Goal: Communication & Community: Answer question/provide support

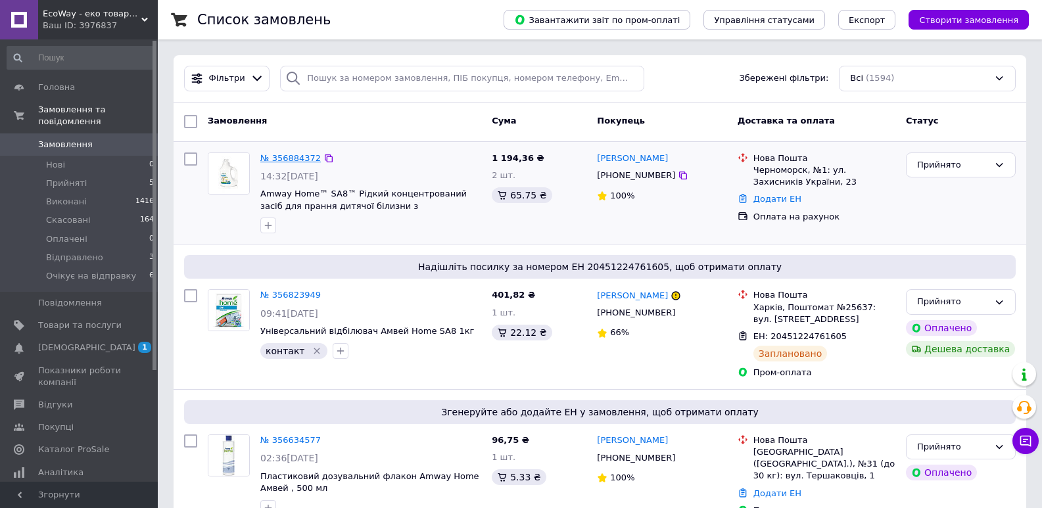
click at [292, 158] on link "№ 356884372" at bounding box center [290, 158] width 61 height 10
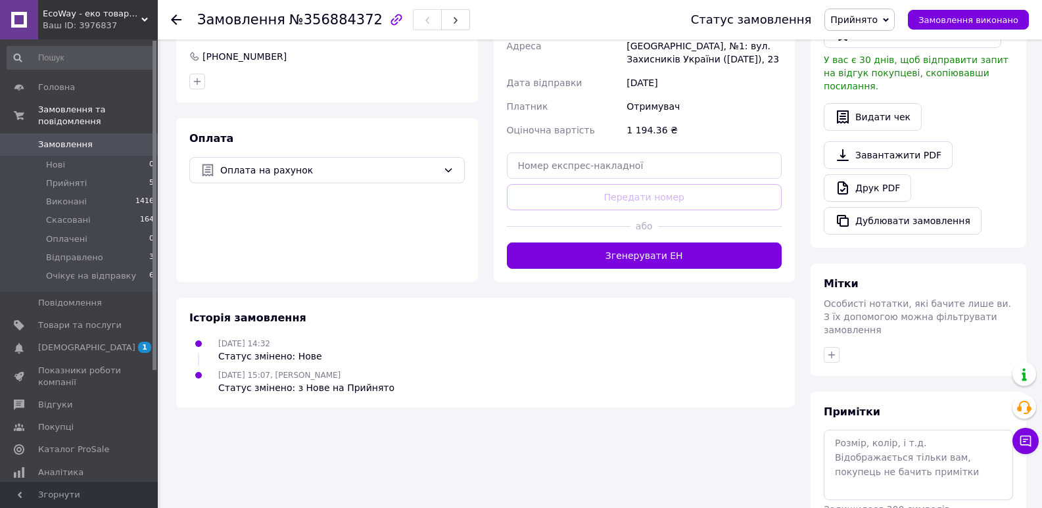
scroll to position [435, 0]
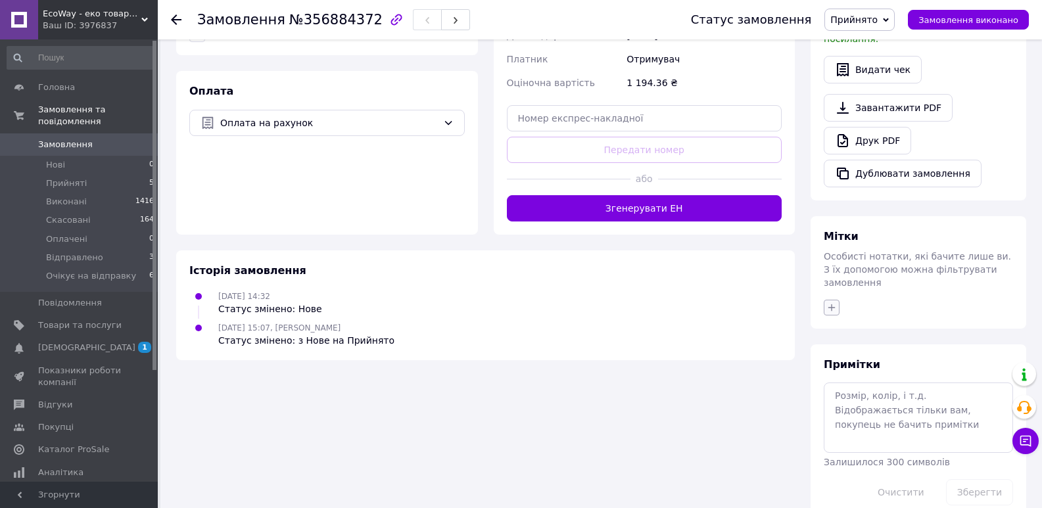
click at [830, 303] on icon "button" at bounding box center [832, 308] width 11 height 11
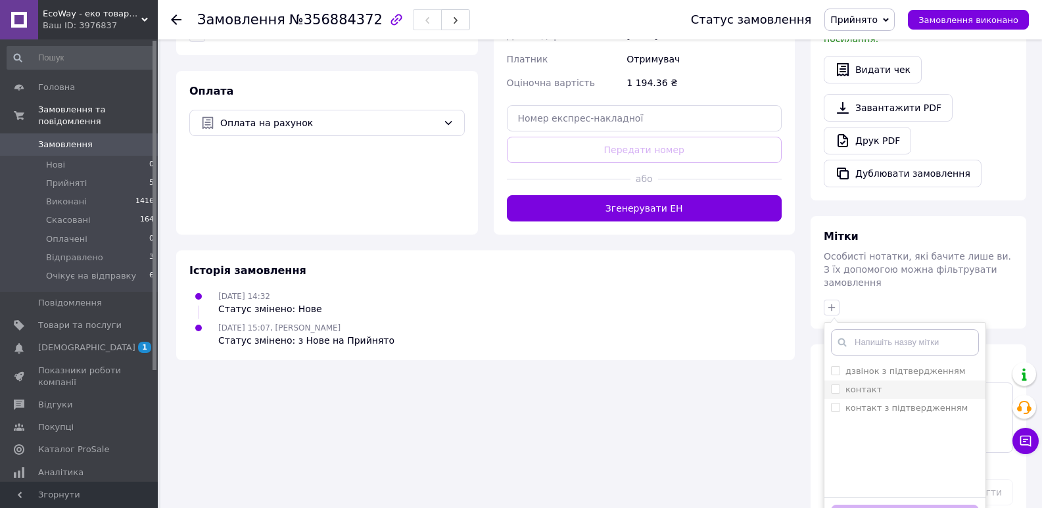
click at [852, 385] on label "контакт" at bounding box center [864, 390] width 36 height 10
checkbox input "true"
click at [867, 505] on button "Додати мітку" at bounding box center [905, 518] width 148 height 26
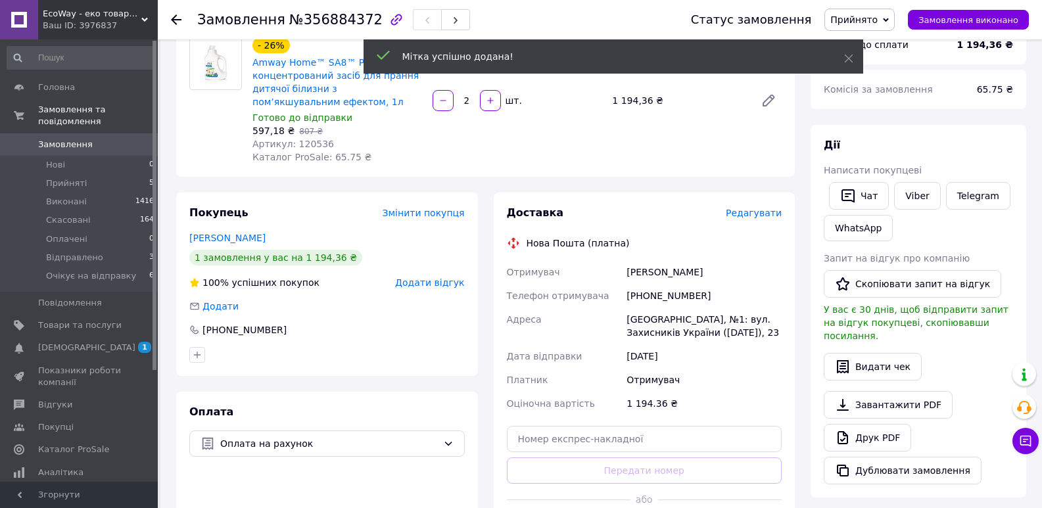
scroll to position [107, 0]
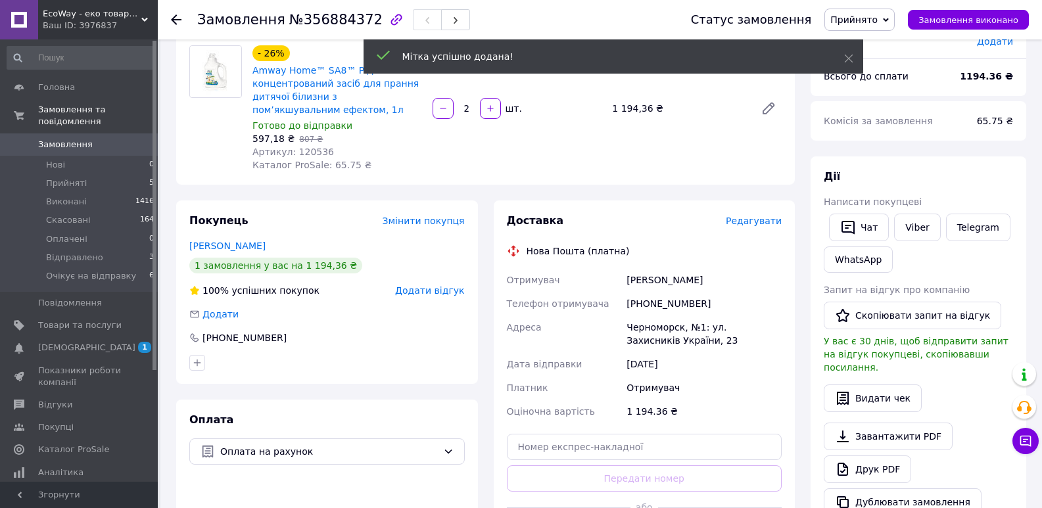
click at [868, 212] on div "Чат" at bounding box center [859, 227] width 65 height 33
click at [860, 225] on button "Чат" at bounding box center [859, 228] width 60 height 28
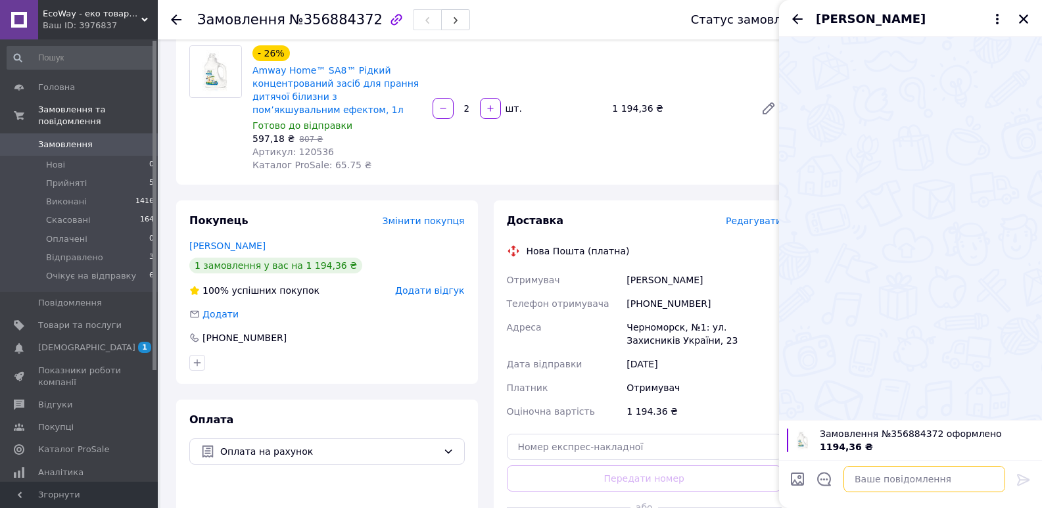
click at [872, 483] on textarea at bounding box center [925, 479] width 162 height 26
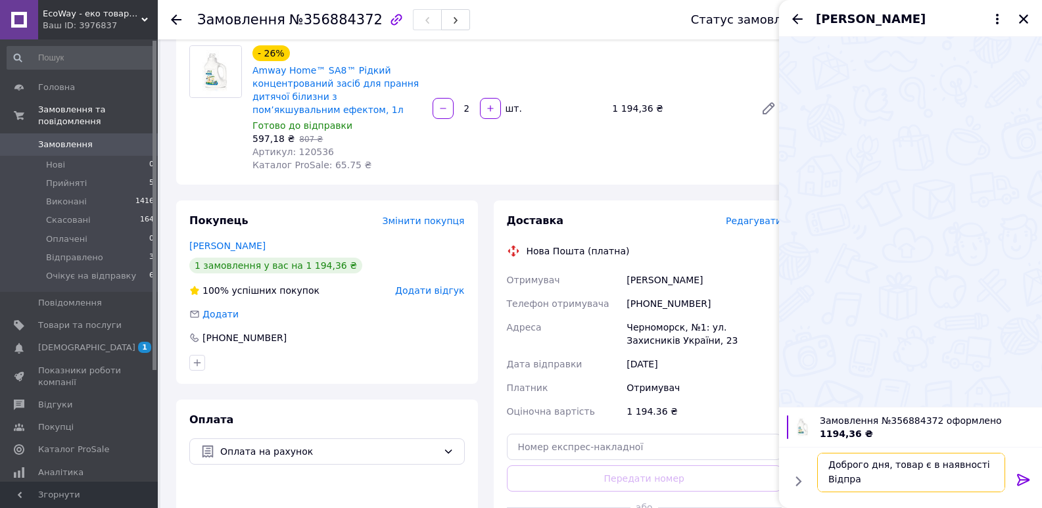
scroll to position [1, 0]
type textarea "Доброго дня, товар є в наявності Відправка протягом 1-2 днів"
click at [1019, 482] on icon at bounding box center [1023, 480] width 12 height 12
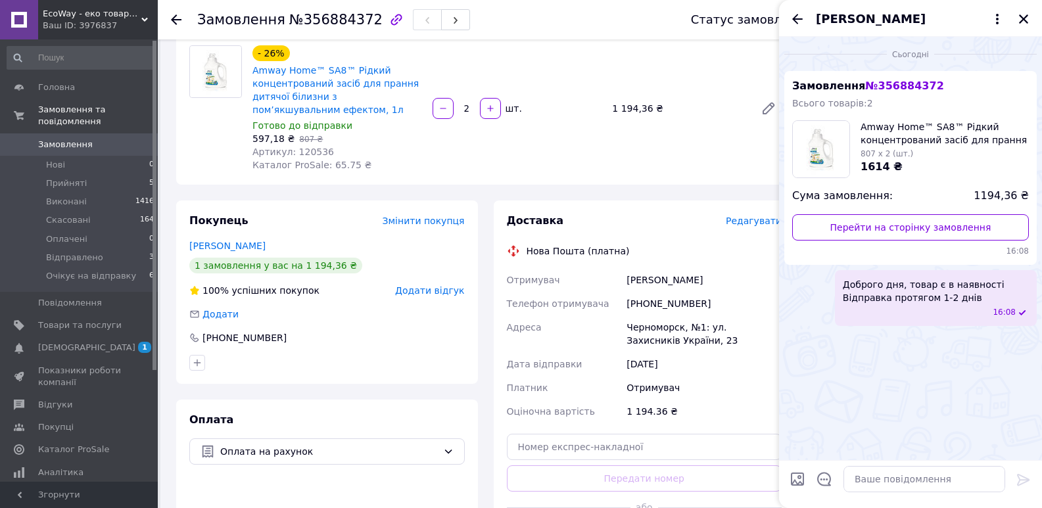
scroll to position [172, 0]
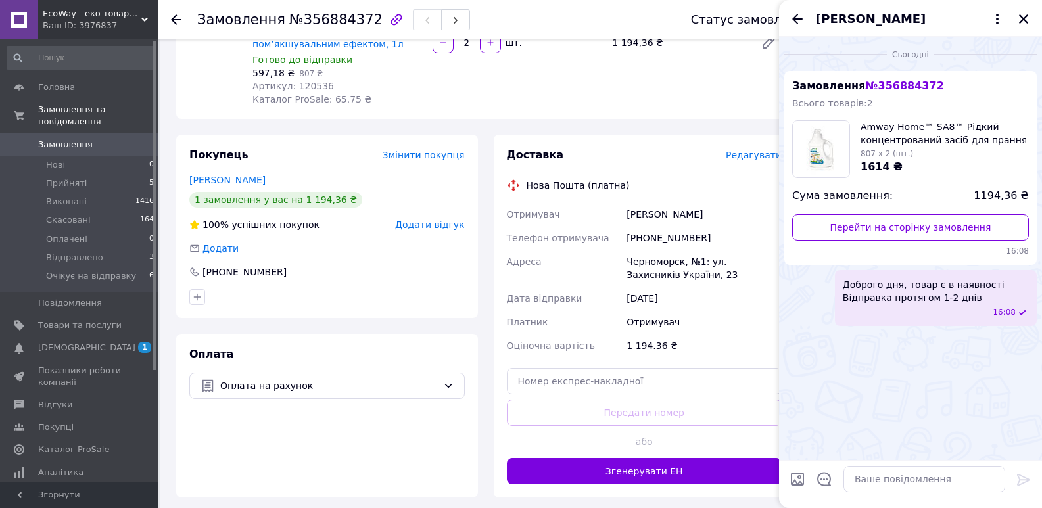
click at [168, 349] on div "Покупець Змінити покупця [PERSON_NAME] 1 замовлення у вас на 1 194,36 ₴ 100% ус…" at bounding box center [327, 316] width 318 height 363
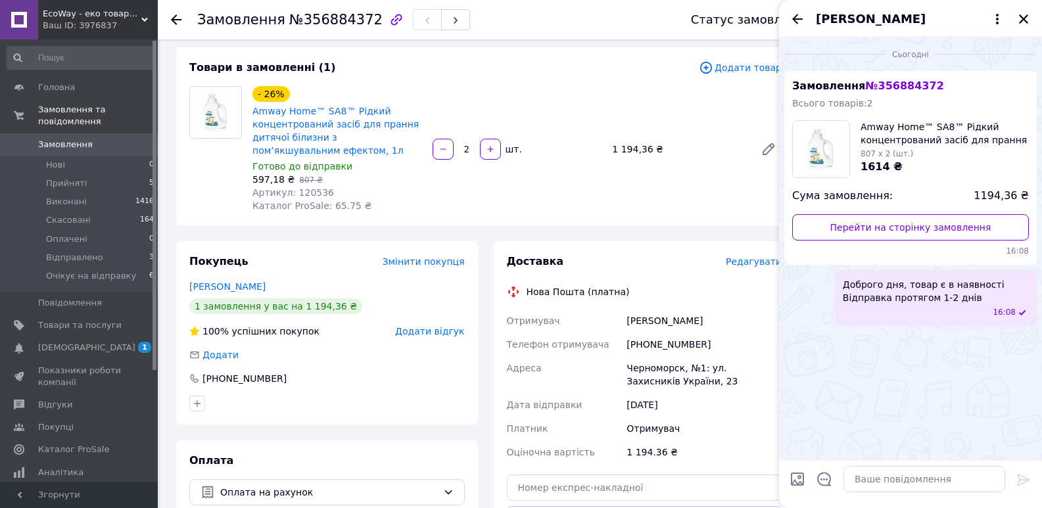
scroll to position [132, 0]
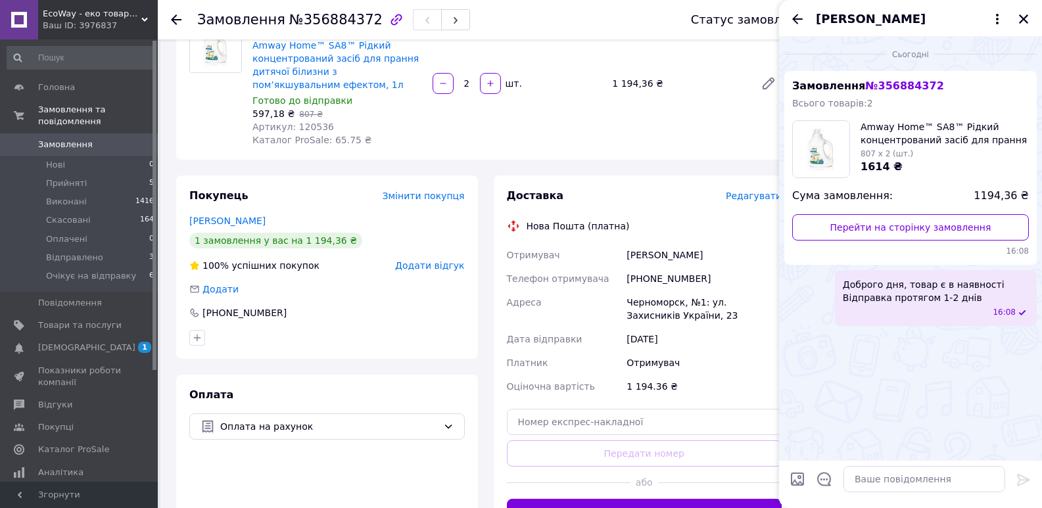
click at [179, 23] on icon at bounding box center [176, 19] width 11 height 11
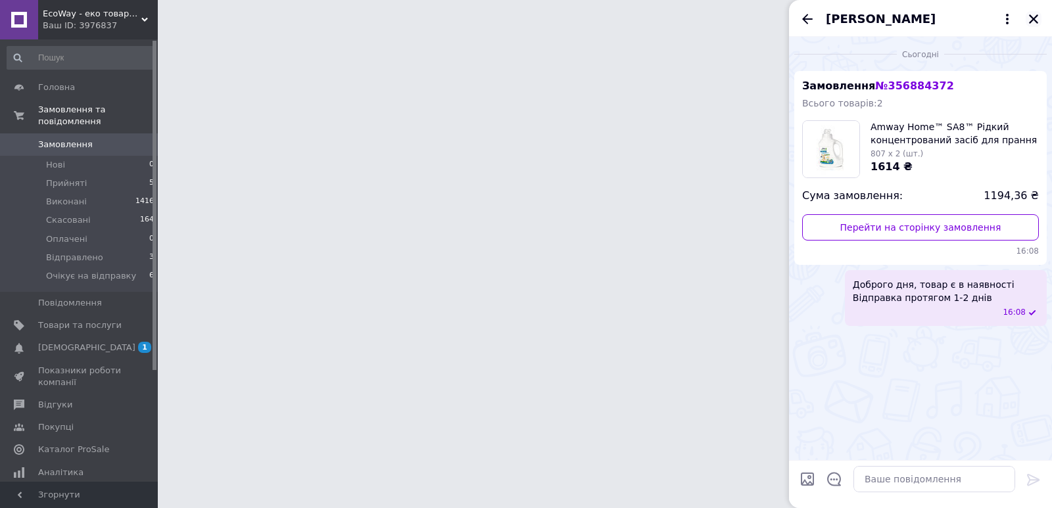
click at [1035, 17] on icon "Закрити" at bounding box center [1033, 18] width 9 height 9
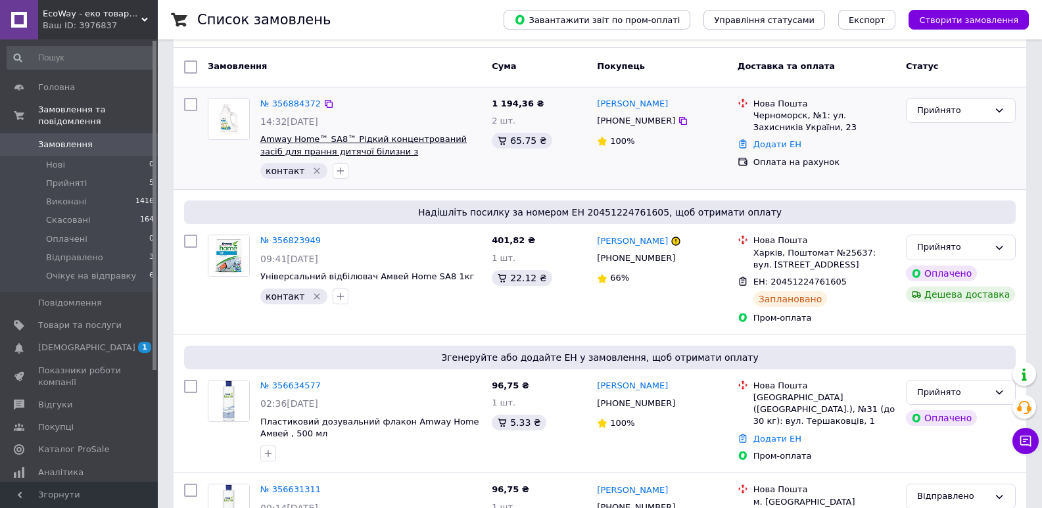
scroll to position [66, 0]
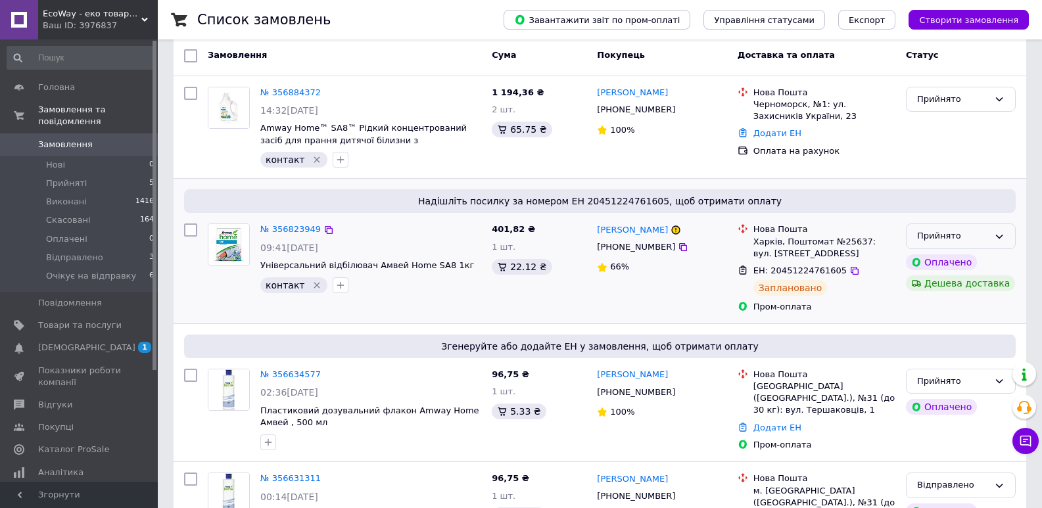
drag, startPoint x: 1002, startPoint y: 237, endPoint x: 999, endPoint y: 245, distance: 7.7
click at [1001, 237] on icon at bounding box center [999, 236] width 11 height 11
click at [959, 347] on li "Очікує на відправку" at bounding box center [961, 355] width 109 height 37
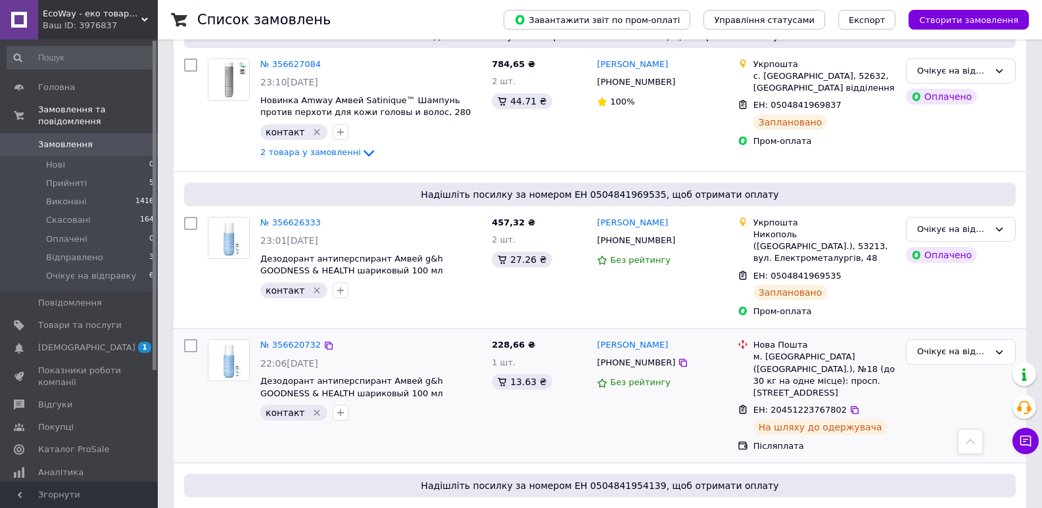
scroll to position [658, 0]
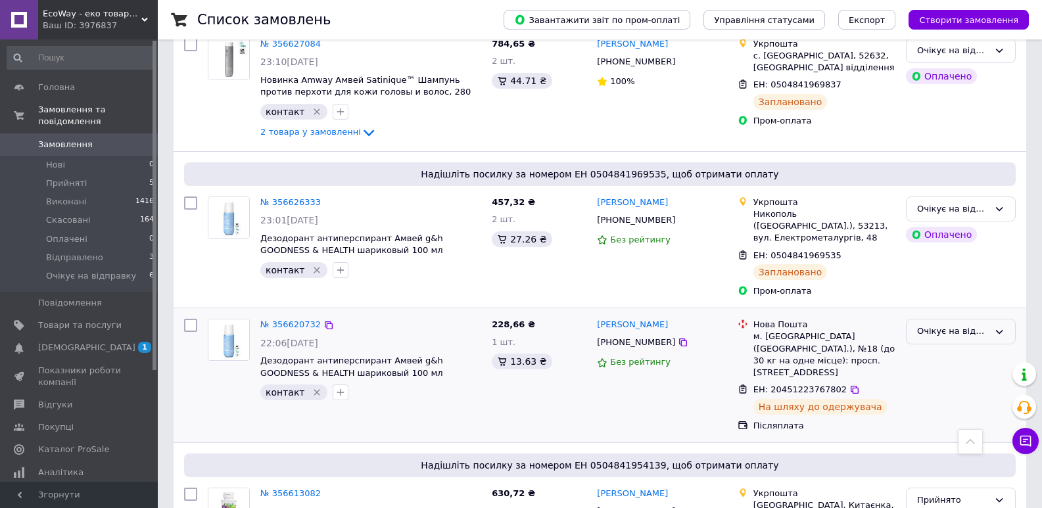
click at [1000, 327] on icon at bounding box center [999, 332] width 11 height 11
click at [936, 432] on li "Відправлено" at bounding box center [961, 444] width 109 height 24
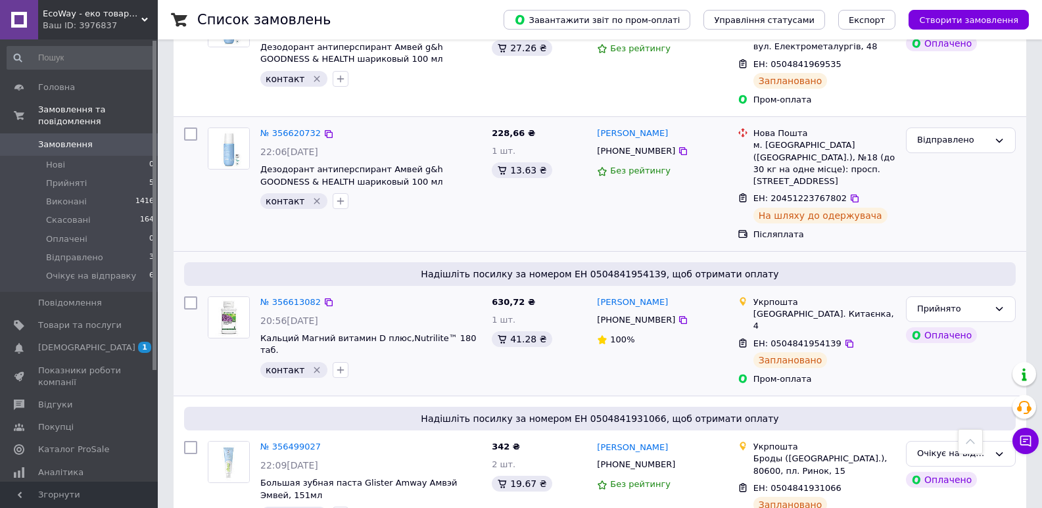
scroll to position [855, 0]
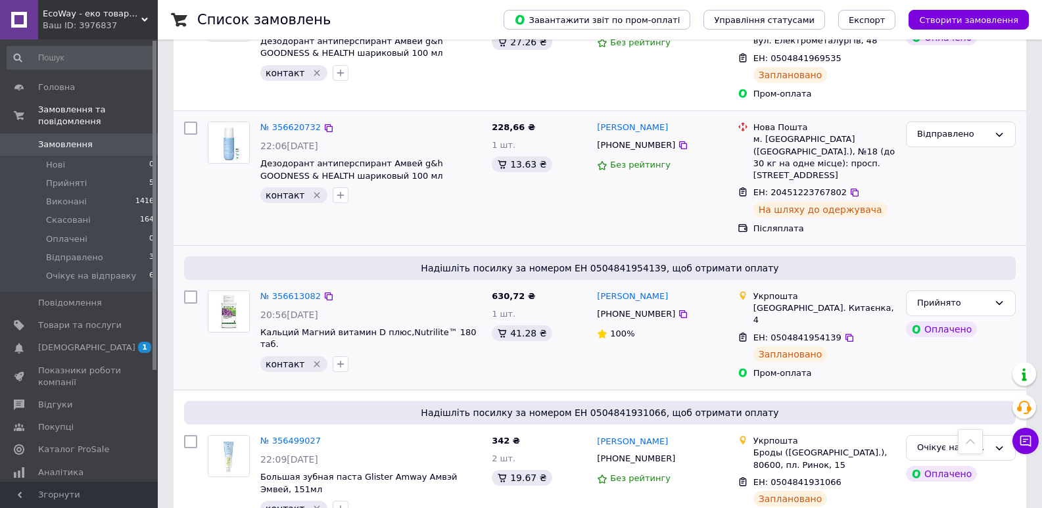
drag, startPoint x: 1000, startPoint y: 276, endPoint x: 987, endPoint y: 291, distance: 19.1
click at [999, 298] on icon at bounding box center [999, 303] width 11 height 11
click at [938, 404] on li "Очікує на відправку" at bounding box center [961, 422] width 109 height 37
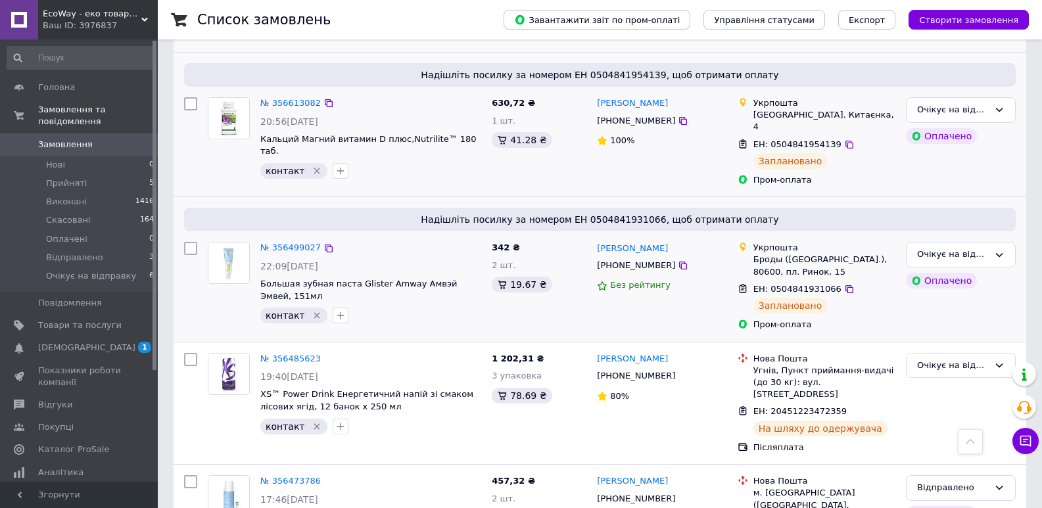
scroll to position [1052, 0]
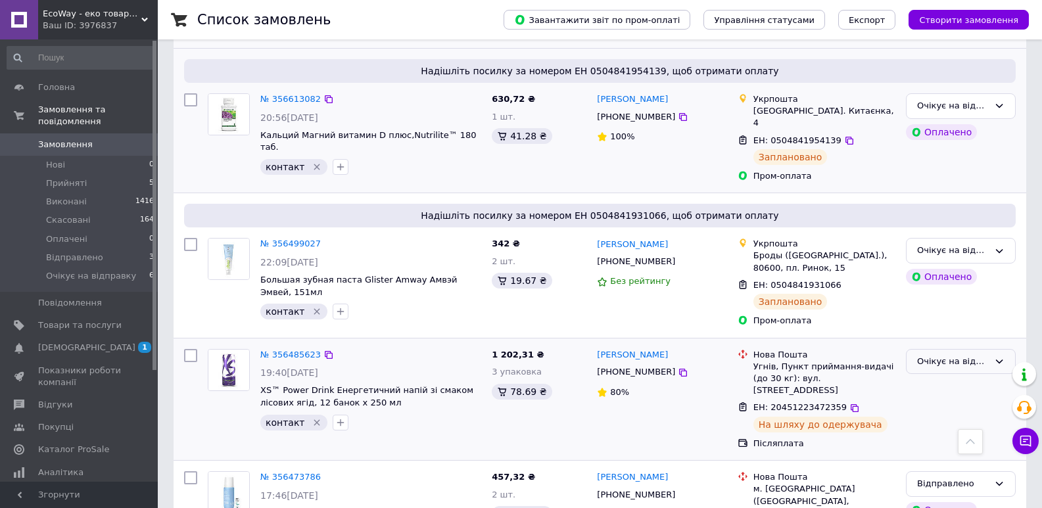
click at [1000, 356] on icon at bounding box center [999, 361] width 11 height 11
click at [929, 462] on li "Відправлено" at bounding box center [961, 474] width 109 height 24
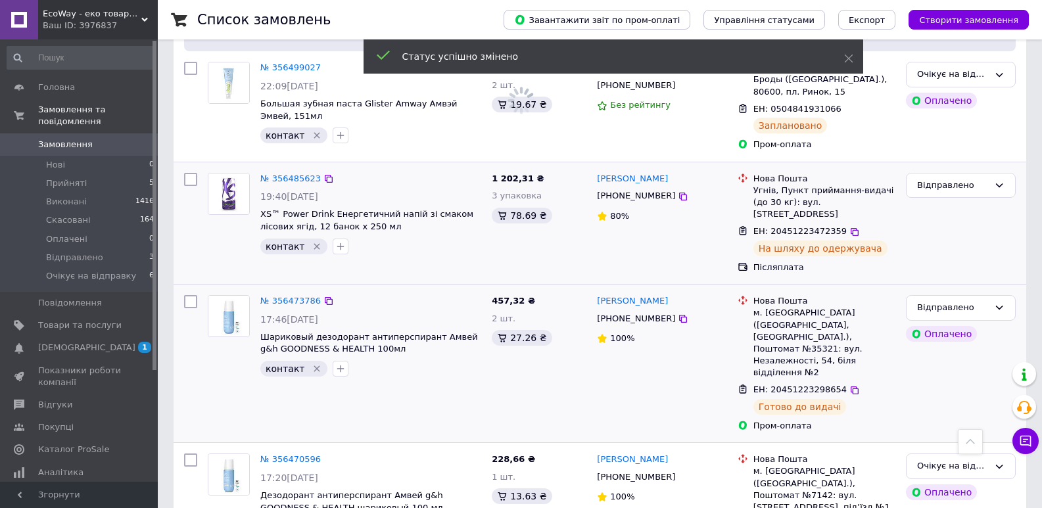
scroll to position [1250, 0]
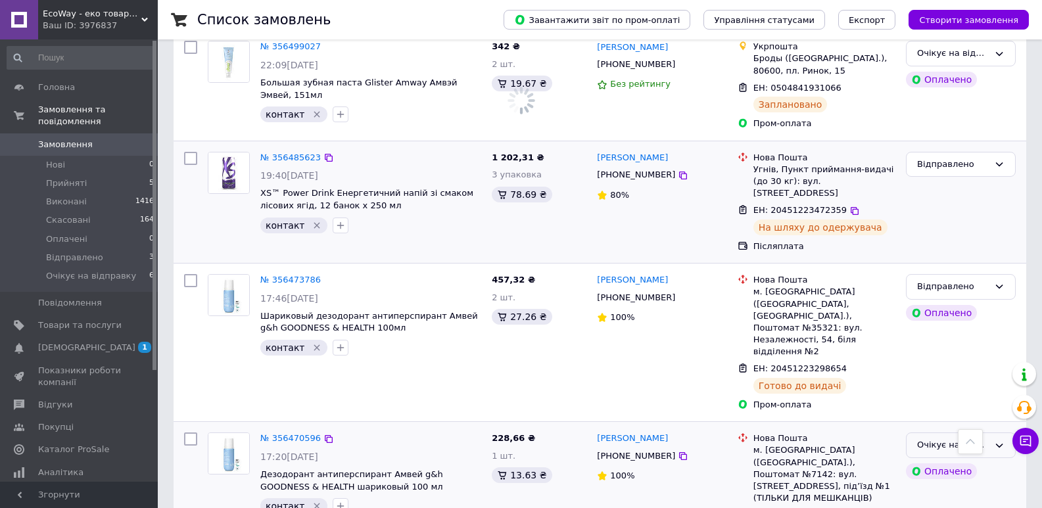
click at [999, 444] on icon at bounding box center [999, 446] width 7 height 4
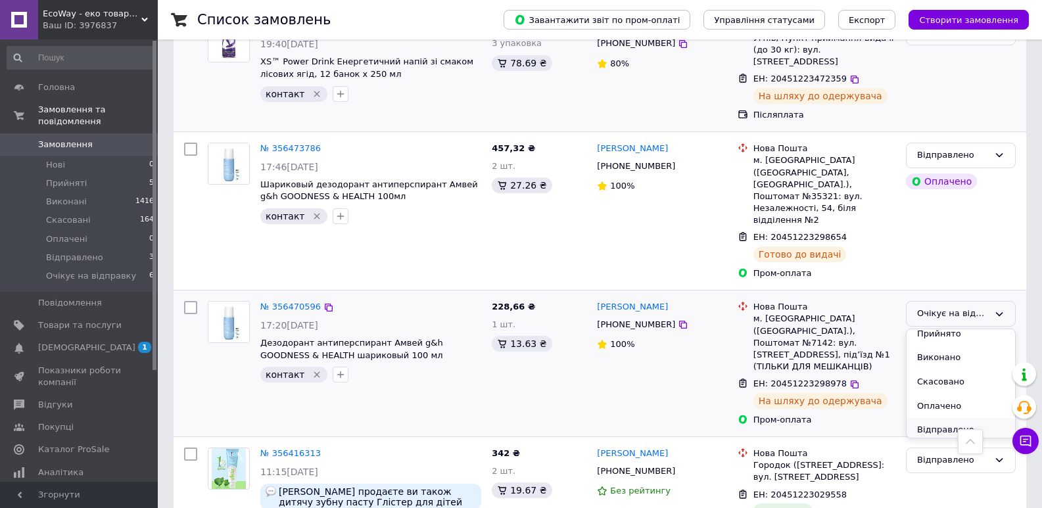
scroll to position [11, 0]
click at [934, 414] on li "Відправлено" at bounding box center [961, 426] width 109 height 24
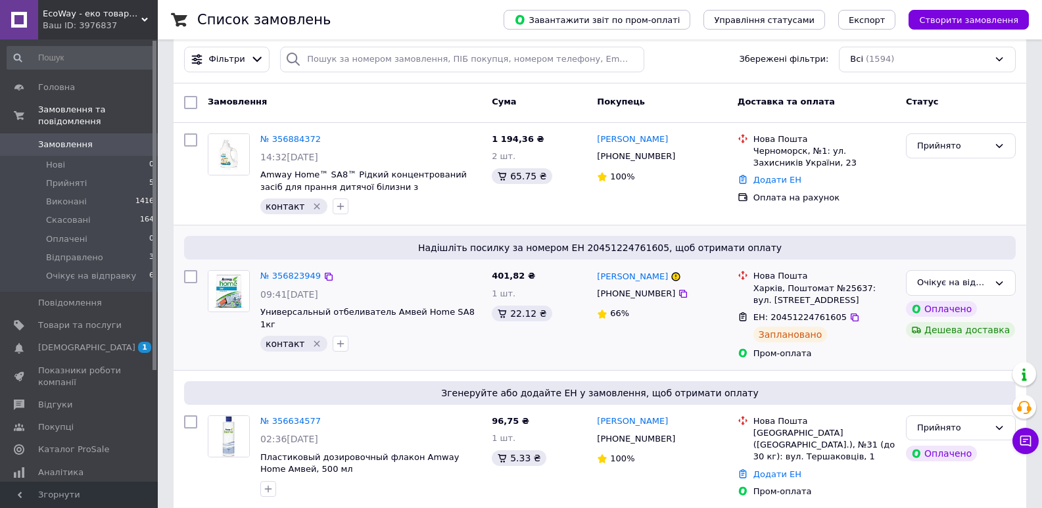
scroll to position [0, 0]
